Goal: Navigation & Orientation: Find specific page/section

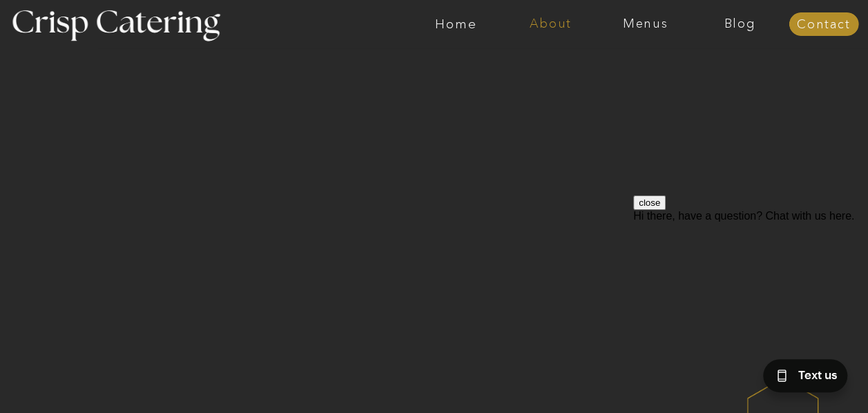
click at [548, 30] on nav "About" at bounding box center [550, 24] width 95 height 14
click at [530, 99] on nav "faq" at bounding box center [549, 99] width 69 height 13
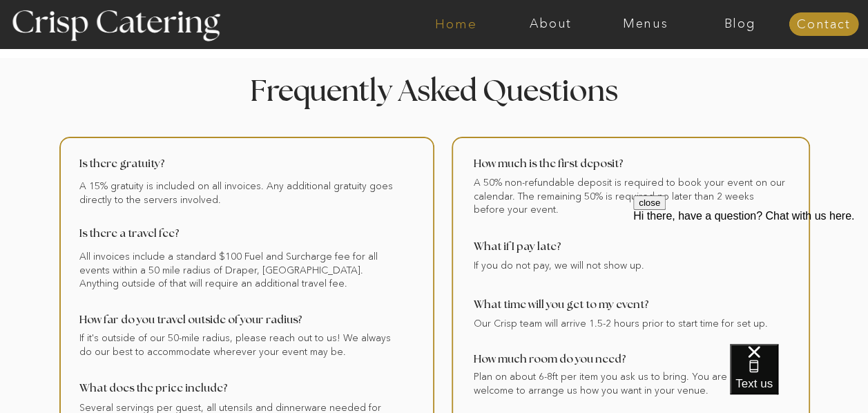
click at [452, 26] on nav "Home" at bounding box center [456, 24] width 95 height 14
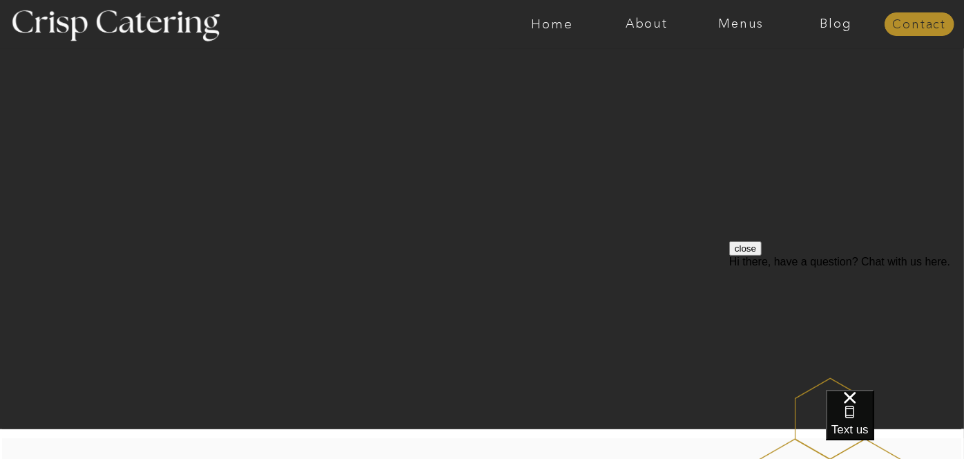
click at [867, 26] on nav "Contact" at bounding box center [920, 25] width 70 height 14
